Goal: Download file/media

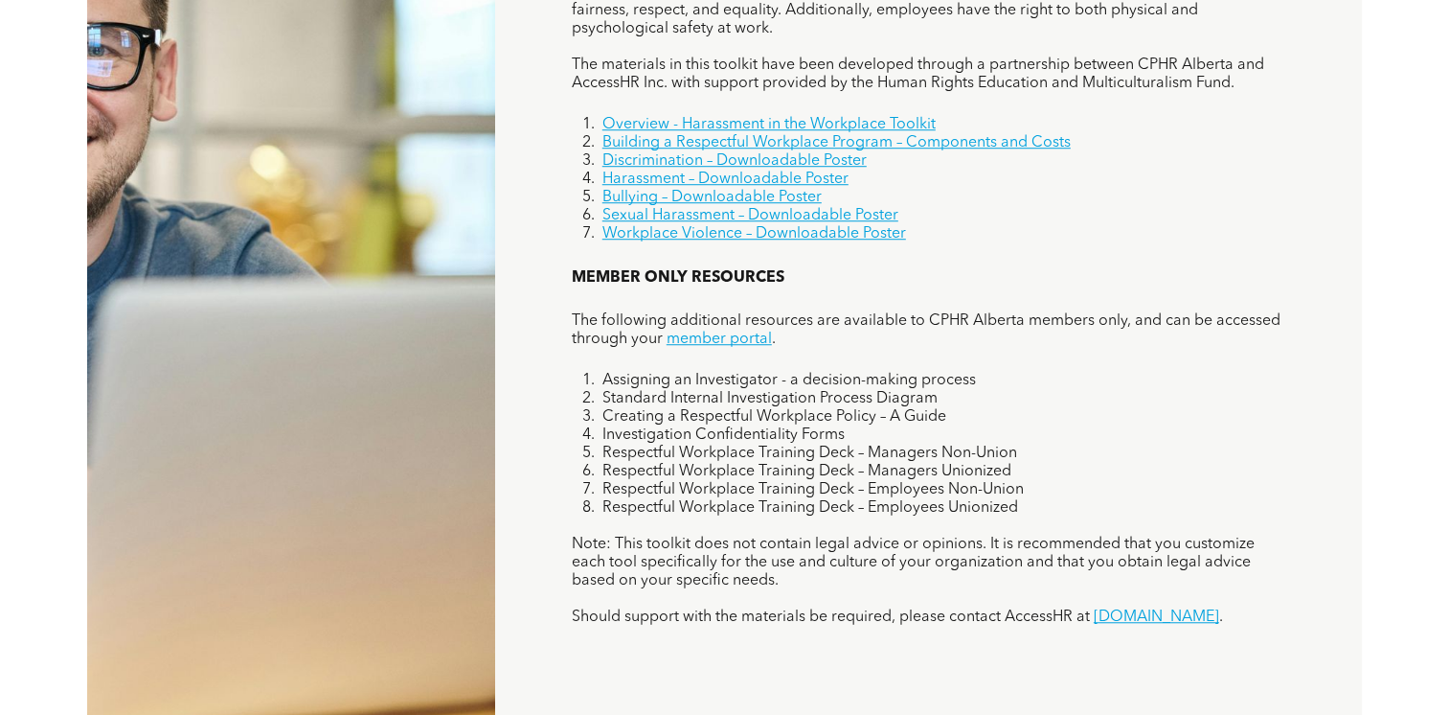
scroll to position [1372, 0]
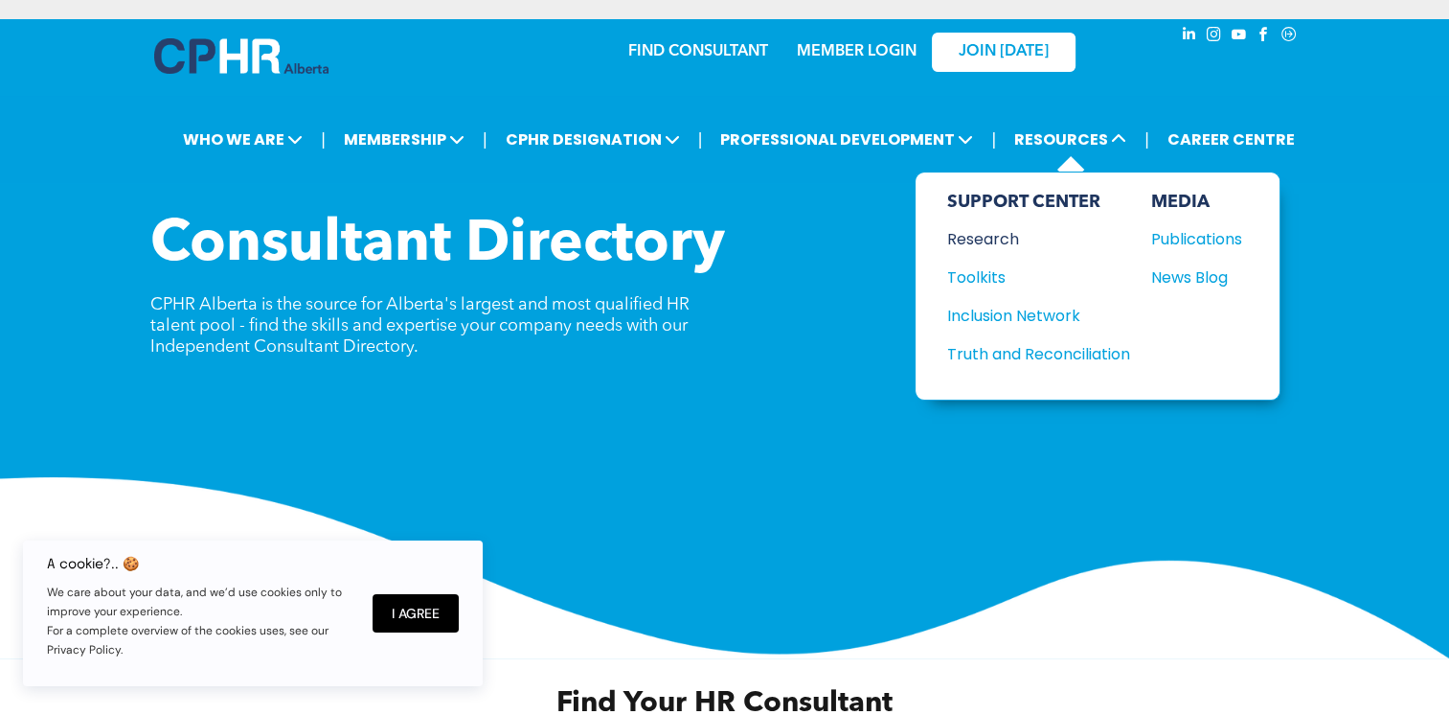
click at [989, 236] on div "Research" at bounding box center [1028, 239] width 165 height 24
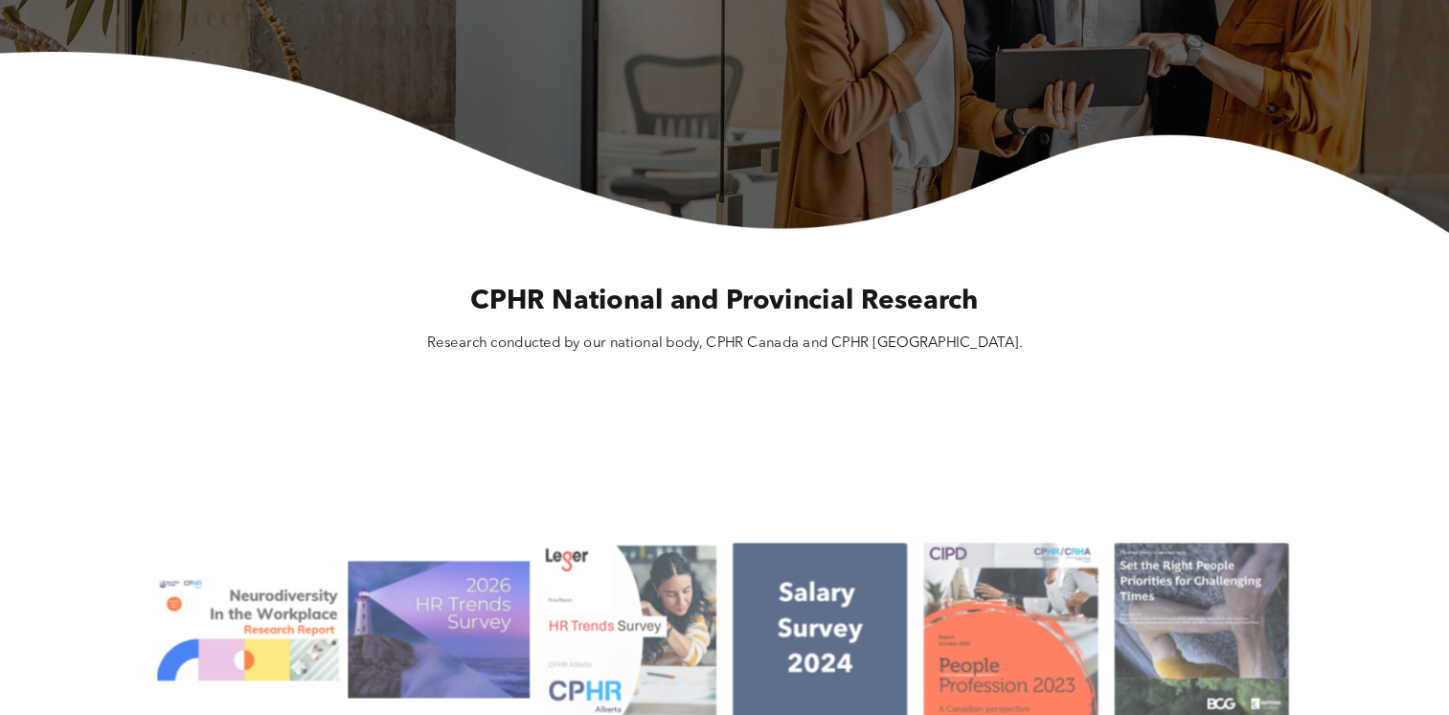
scroll to position [793, 0]
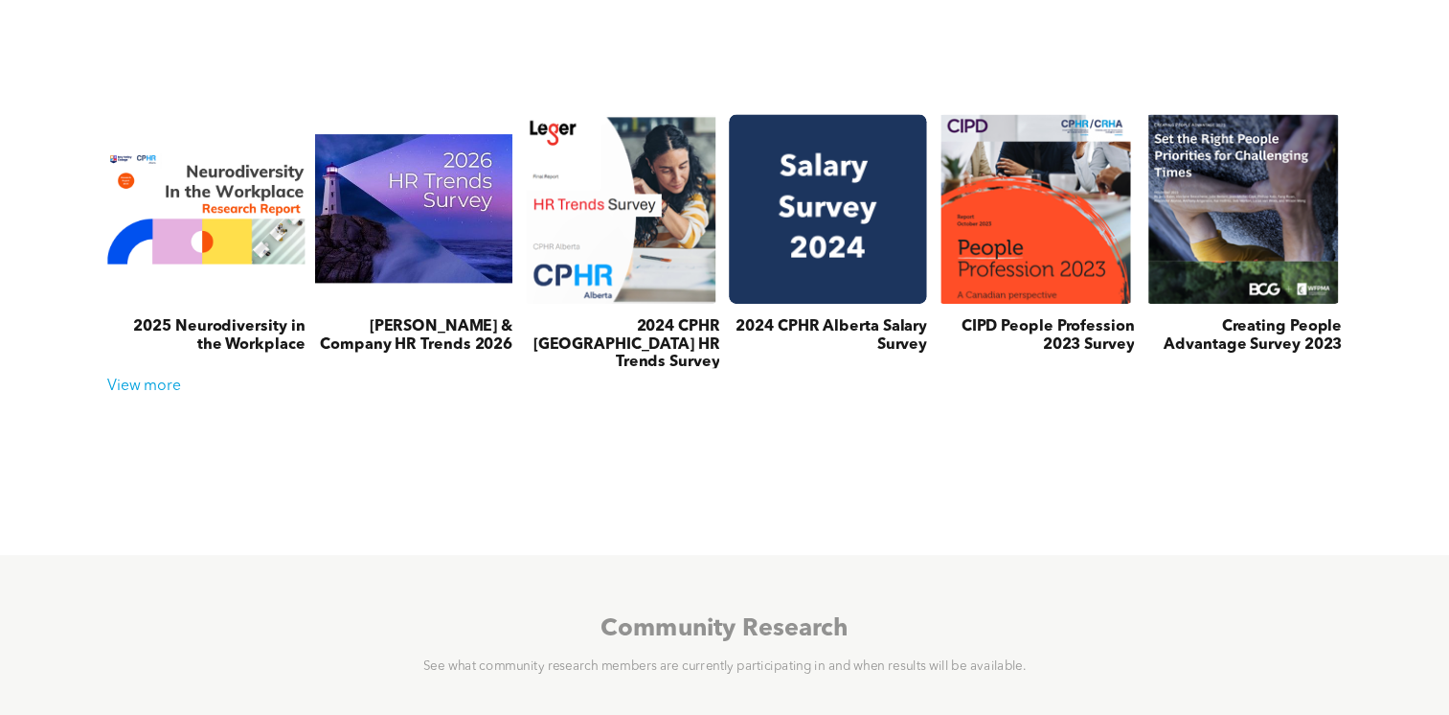
click at [838, 274] on link at bounding box center [828, 208] width 210 height 201
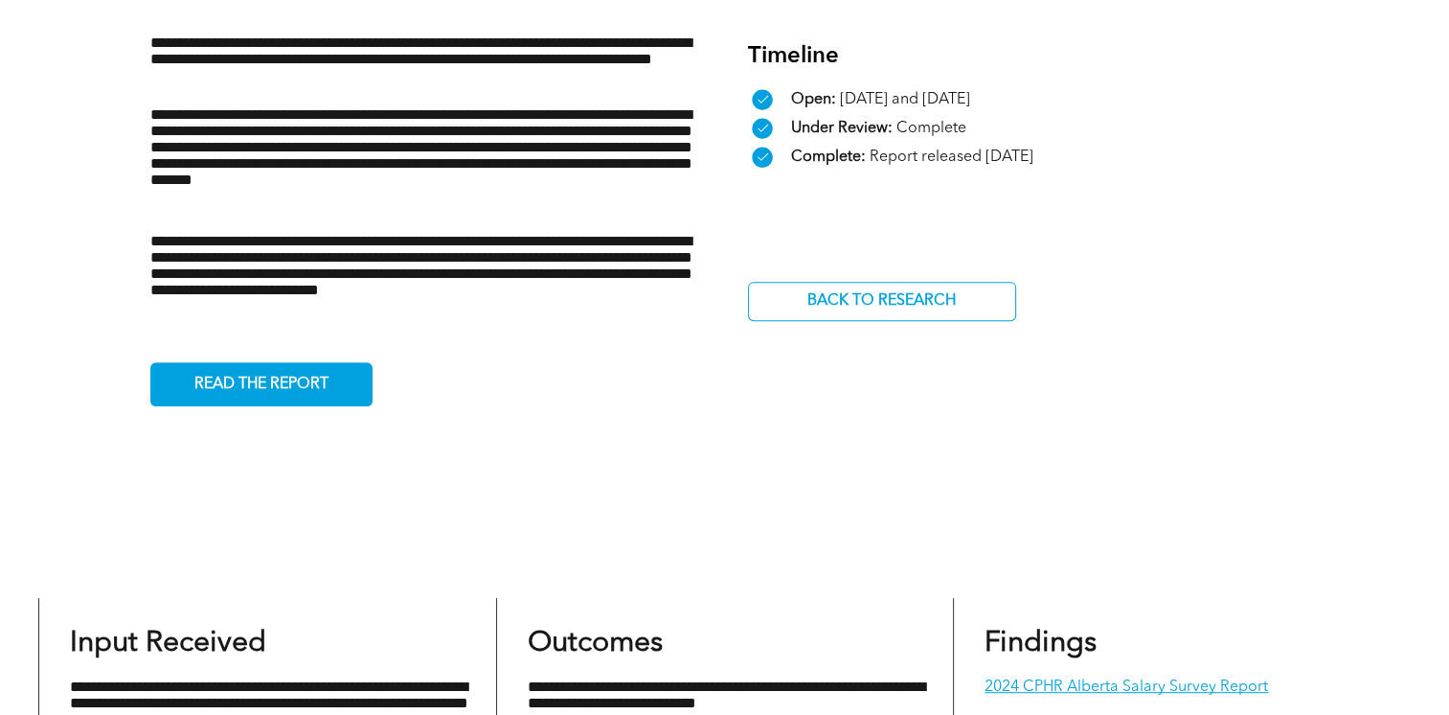
scroll to position [772, 0]
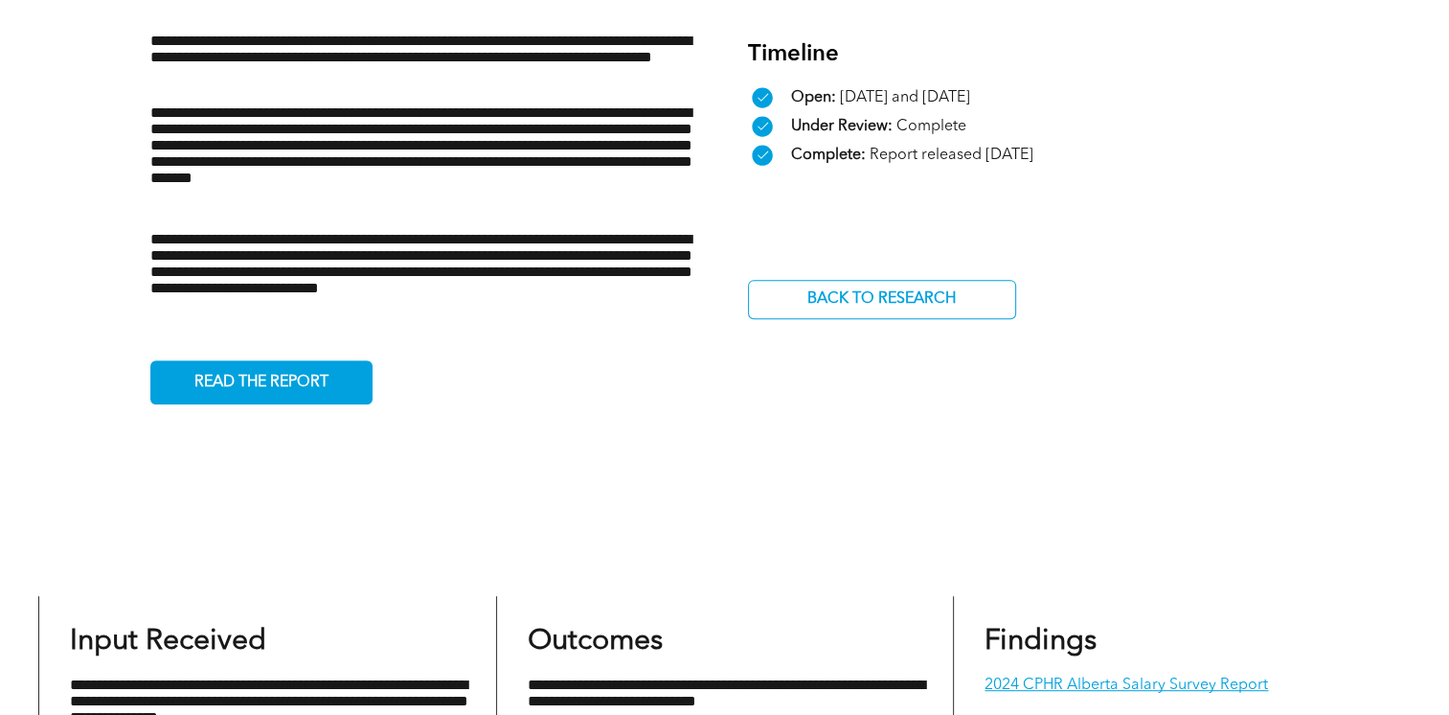
click at [258, 408] on div "**********" at bounding box center [724, 180] width 1149 height 678
click at [1079, 693] on link "2024 CPHR Alberta Salary Survey Report" at bounding box center [1127, 684] width 284 height 15
